Goal: Information Seeking & Learning: Learn about a topic

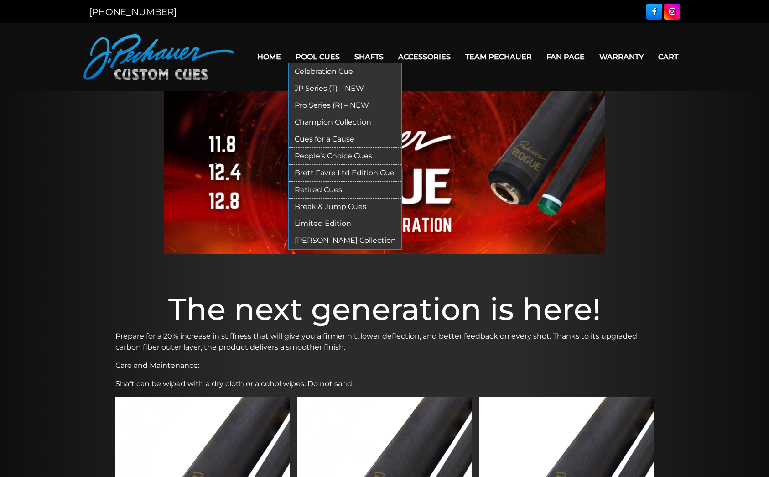
click at [327, 72] on link "Celebration Cue" at bounding box center [345, 71] width 112 height 17
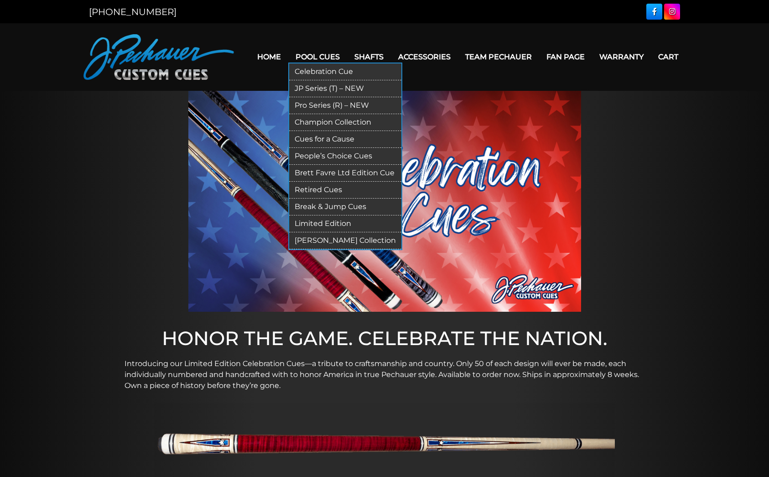
click at [323, 190] on link "Retired Cues" at bounding box center [345, 189] width 112 height 17
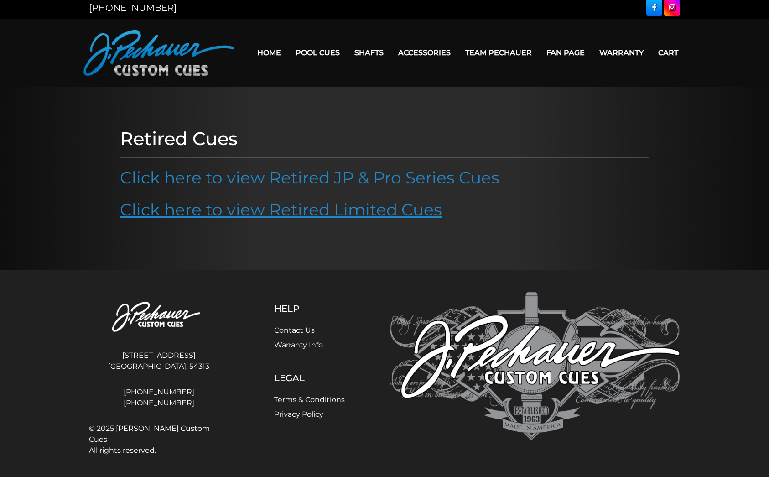
scroll to position [2, 0]
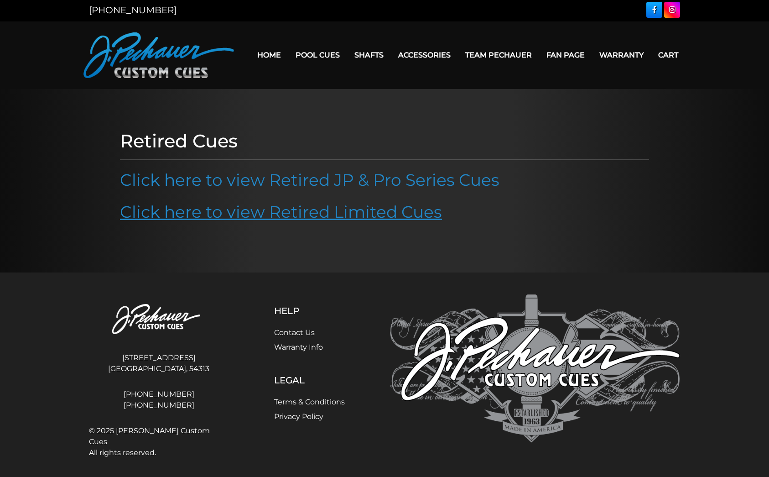
click at [302, 205] on link "Click here to view Retired Limited Cues" at bounding box center [281, 212] width 322 height 20
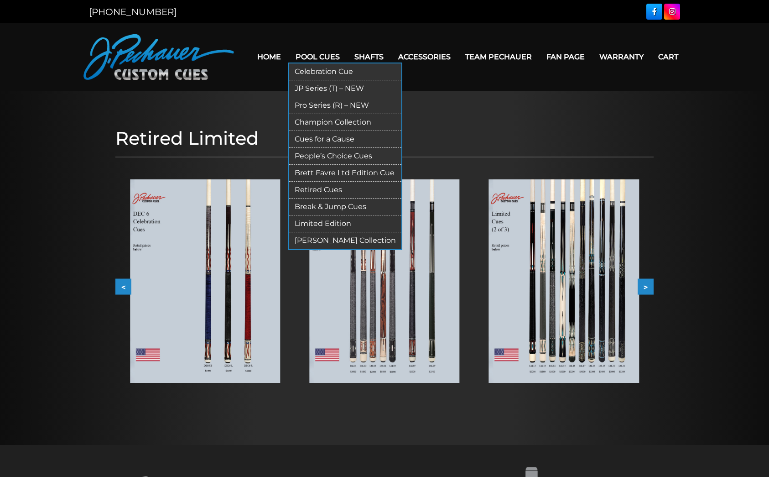
click at [309, 189] on link "Retired Cues" at bounding box center [345, 189] width 112 height 17
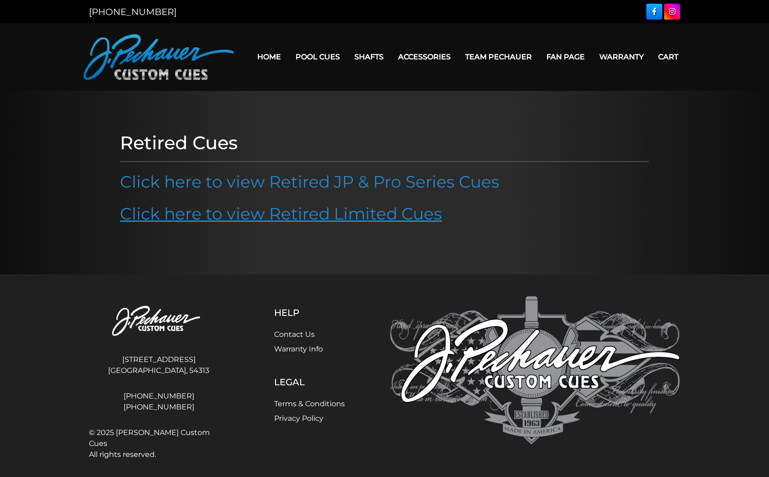
click at [302, 212] on link "Click here to view Retired Limited Cues" at bounding box center [281, 213] width 322 height 20
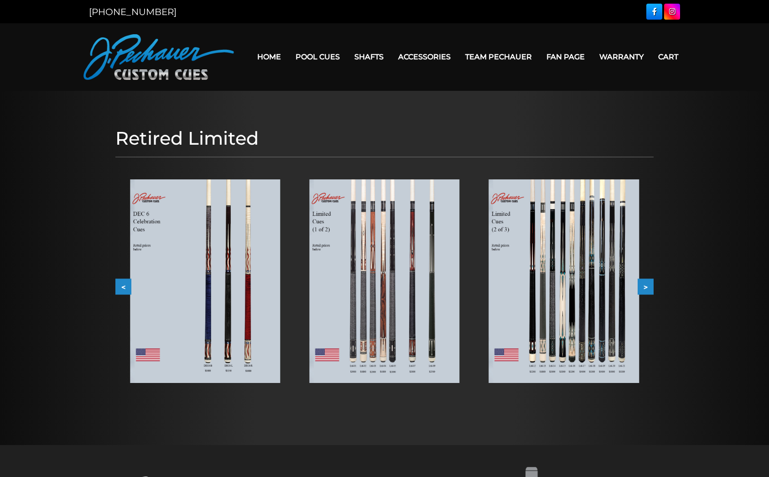
click at [218, 268] on img at bounding box center [205, 280] width 150 height 203
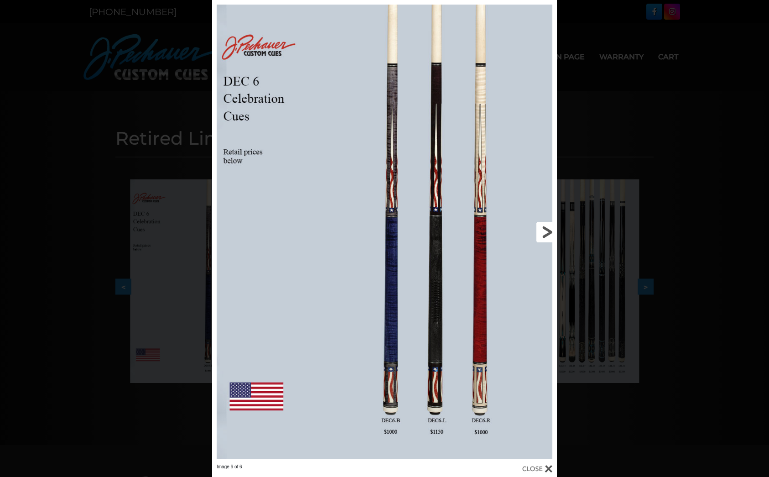
click at [545, 227] on link at bounding box center [479, 231] width 155 height 463
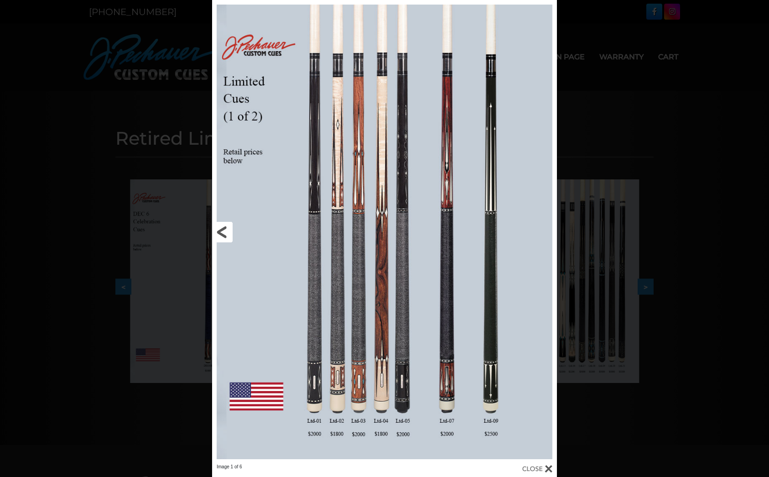
click at [223, 227] on link at bounding box center [289, 231] width 155 height 463
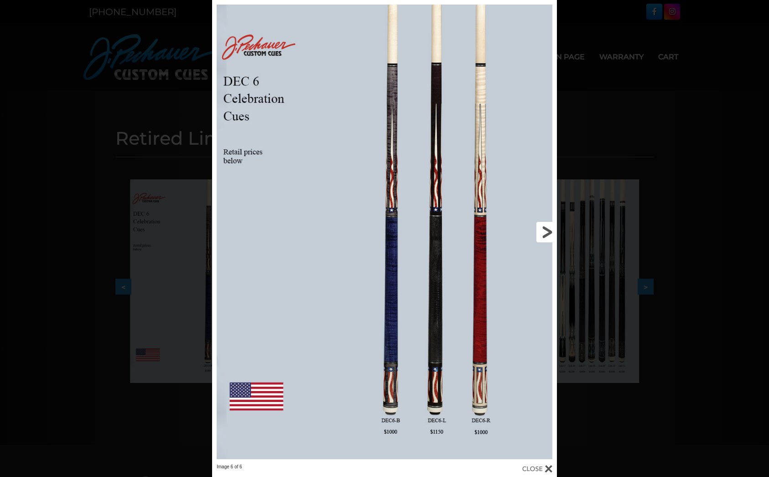
click at [544, 229] on link at bounding box center [479, 231] width 155 height 463
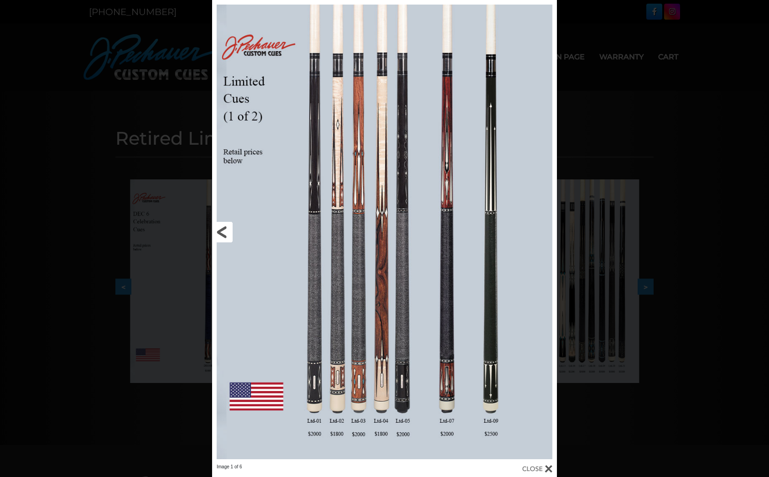
click at [222, 227] on link at bounding box center [289, 231] width 155 height 463
